Goal: Find specific page/section: Find specific page/section

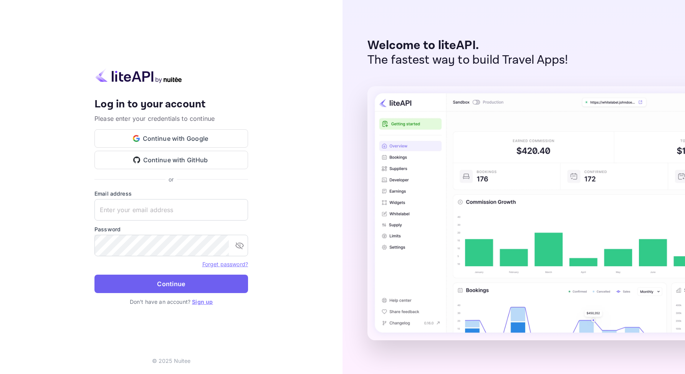
type input "[EMAIL_ADDRESS][DOMAIN_NAME]"
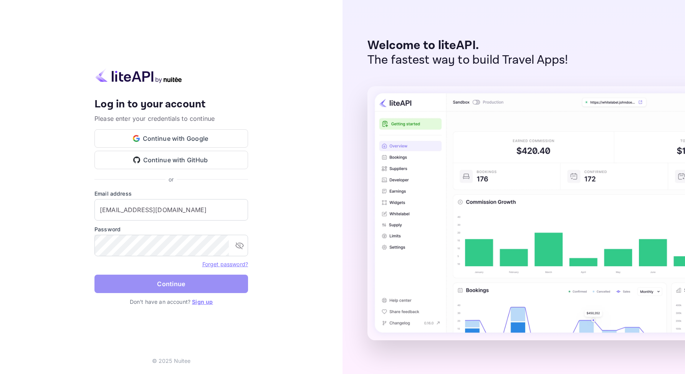
click at [156, 287] on button "Continue" at bounding box center [170, 284] width 153 height 18
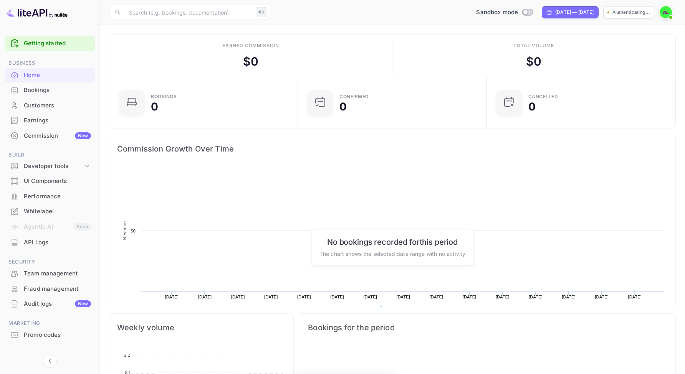
scroll to position [125, 184]
click at [627, 44] on div "Total volume $ 0" at bounding box center [533, 56] width 283 height 43
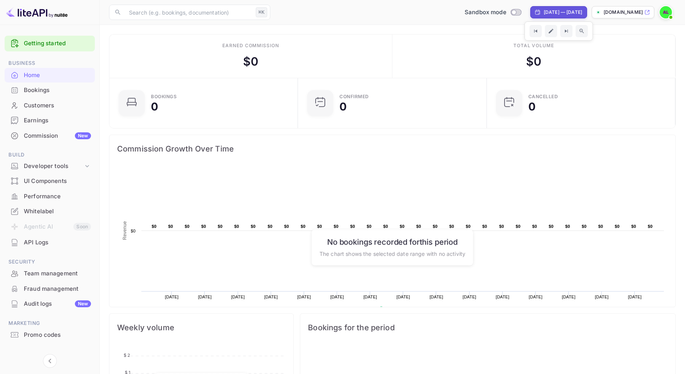
click at [576, 56] on div "Total volume $ 0" at bounding box center [533, 56] width 283 height 43
click at [579, 30] on icon "Zoom out time range" at bounding box center [581, 31] width 5 height 5
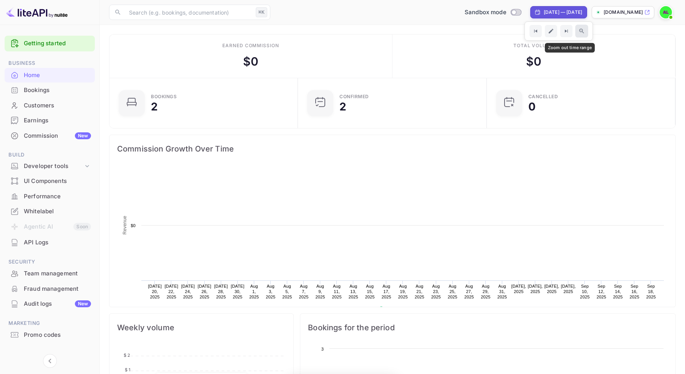
scroll to position [125, 184]
click at [544, 7] on div "[DATE] — [DATE]" at bounding box center [558, 12] width 57 height 12
select select "6"
select select "2025"
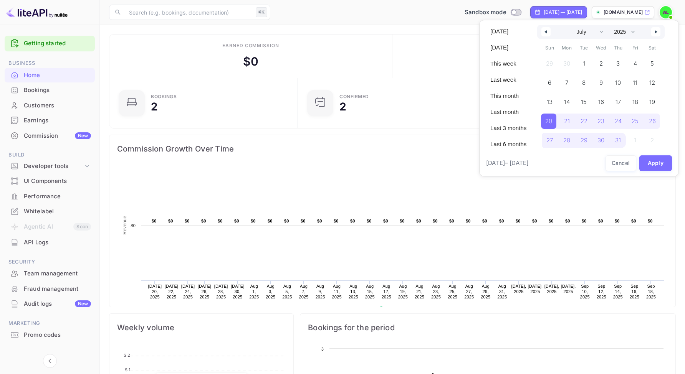
click at [541, 10] on div at bounding box center [342, 187] width 685 height 374
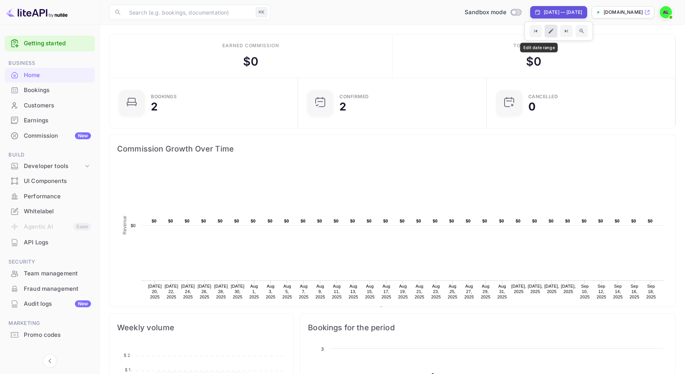
click at [548, 28] on icon "Edit date range" at bounding box center [551, 31] width 7 height 7
select select "6"
select select "2025"
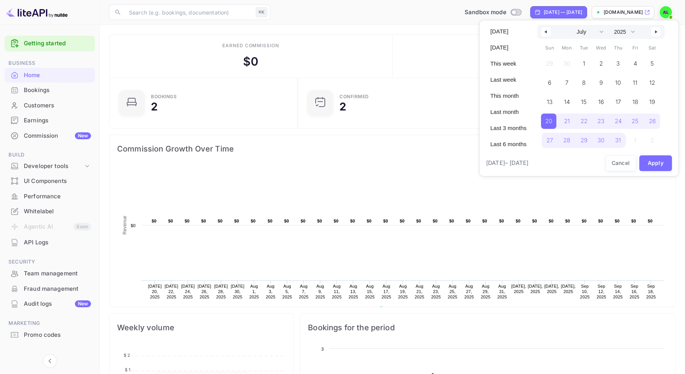
click at [537, 12] on div at bounding box center [342, 187] width 685 height 374
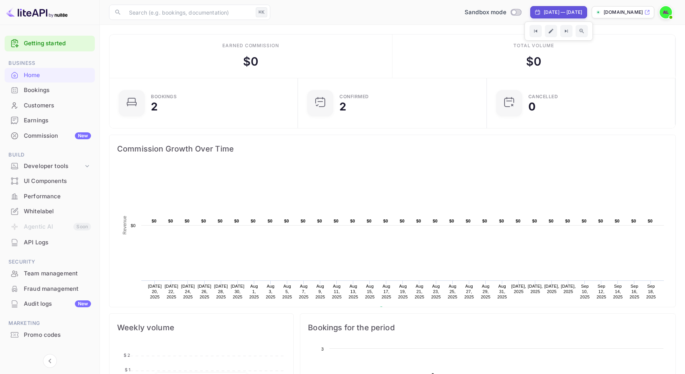
click at [543, 11] on div "[DATE] — [DATE]" at bounding box center [562, 12] width 38 height 7
select select "6"
select select "2025"
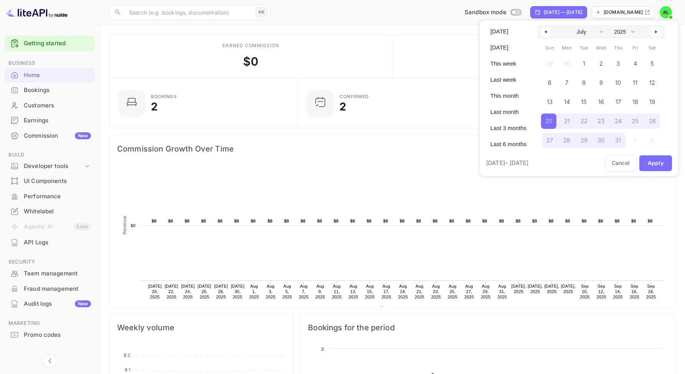
click at [61, 169] on div at bounding box center [342, 187] width 685 height 374
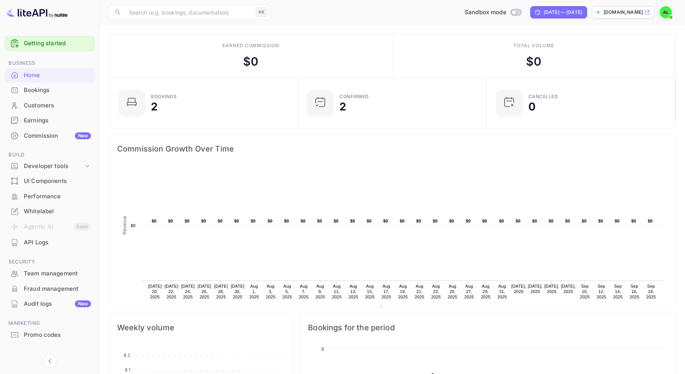
click at [61, 86] on div "Bookings" at bounding box center [50, 90] width 90 height 15
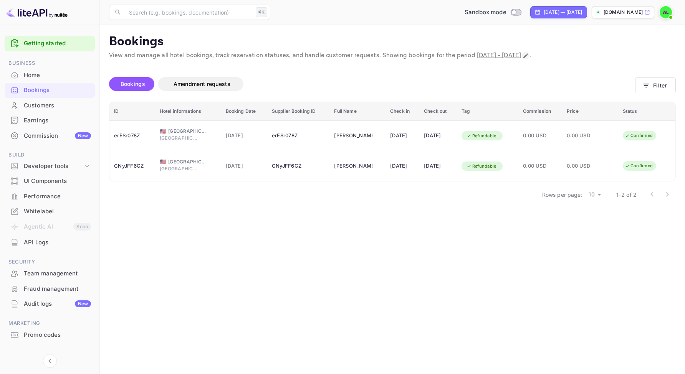
click at [528, 55] on icon "Change date range" at bounding box center [525, 56] width 6 height 6
select select "6"
select select "2025"
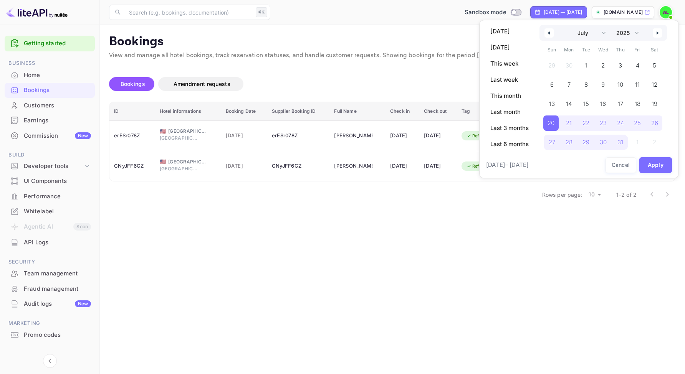
click at [423, 87] on div at bounding box center [342, 187] width 685 height 374
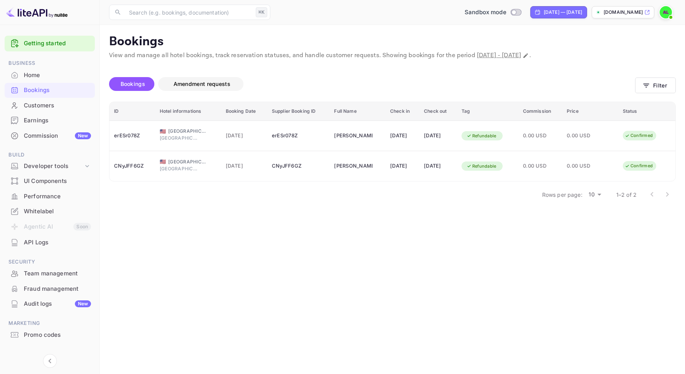
drag, startPoint x: 256, startPoint y: 85, endPoint x: 173, endPoint y: 81, distance: 83.0
click at [173, 81] on div "Bookings Amendment requests" at bounding box center [372, 84] width 526 height 14
click at [173, 81] on span "Amendment requests" at bounding box center [201, 84] width 57 height 7
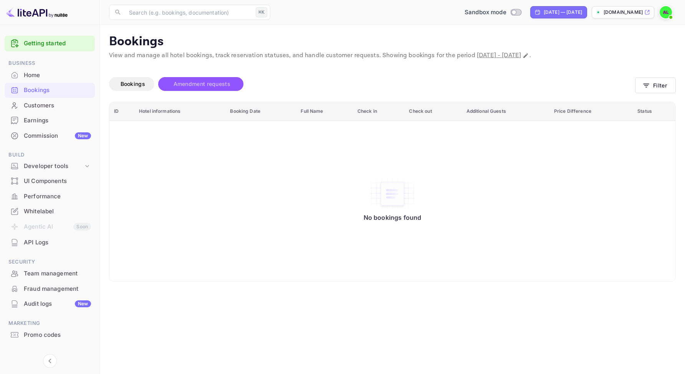
drag, startPoint x: 178, startPoint y: 83, endPoint x: 228, endPoint y: 81, distance: 50.0
click at [228, 81] on span "Amendment requests" at bounding box center [201, 84] width 57 height 7
drag, startPoint x: 247, startPoint y: 82, endPoint x: 183, endPoint y: 79, distance: 64.1
click at [183, 79] on div "Bookings Amendment requests" at bounding box center [372, 84] width 526 height 14
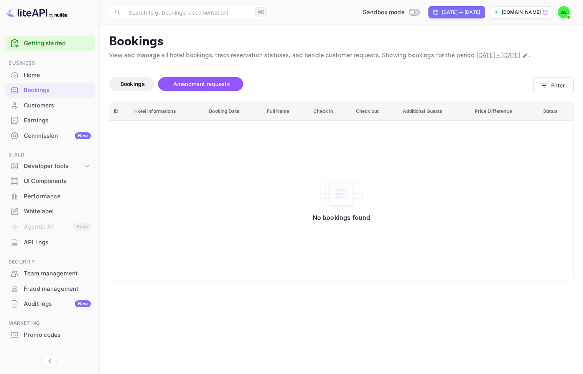
click at [417, 91] on div "Bookings Amendment requests" at bounding box center [321, 84] width 424 height 14
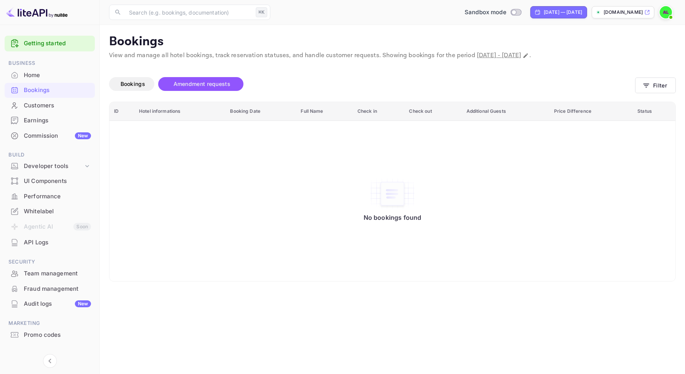
click at [566, 77] on div "Bookings Amendment requests" at bounding box center [372, 84] width 526 height 14
click at [604, 46] on p "Bookings" at bounding box center [392, 41] width 566 height 15
click at [40, 300] on div "Audit logs New" at bounding box center [57, 304] width 67 height 9
